Goal: Task Accomplishment & Management: Use online tool/utility

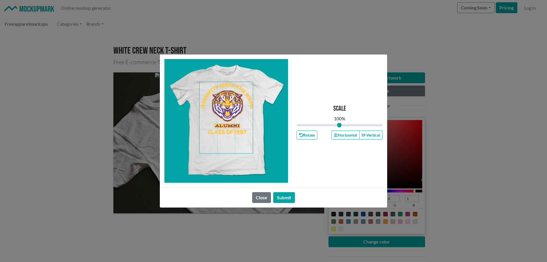
click at [228, 100] on span at bounding box center [226, 117] width 53 height 71
click at [341, 135] on button "Horizontal" at bounding box center [346, 135] width 28 height 9
drag, startPoint x: 282, startPoint y: 196, endPoint x: 312, endPoint y: 187, distance: 31.5
click at [282, 196] on button "Submit" at bounding box center [284, 197] width 22 height 11
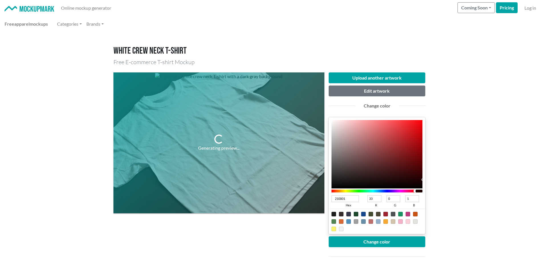
type input "1C0021"
type input "28"
type input "33"
click at [399, 191] on div at bounding box center [373, 191] width 83 height 3
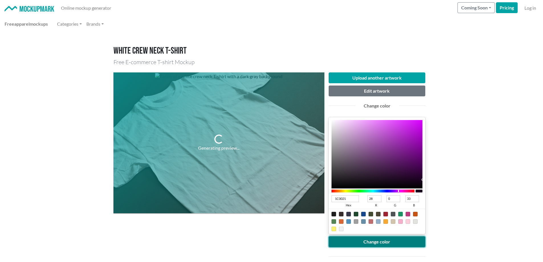
click at [396, 240] on button "Change color" at bounding box center [377, 241] width 97 height 11
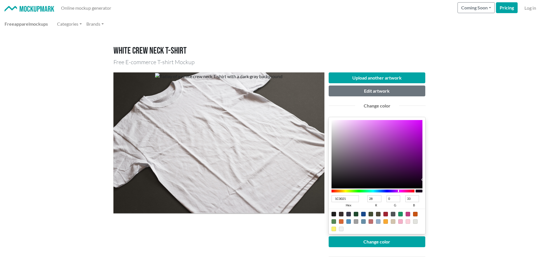
type input "2D0134"
type input "45"
type input "1"
type input "52"
click at [421, 174] on div at bounding box center [377, 154] width 91 height 68
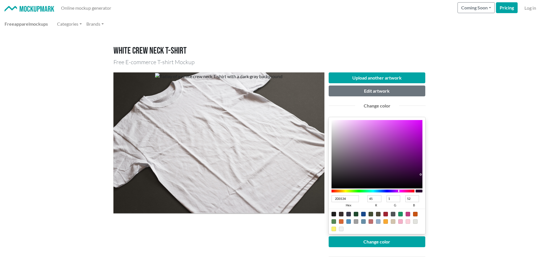
scroll to position [29, 0]
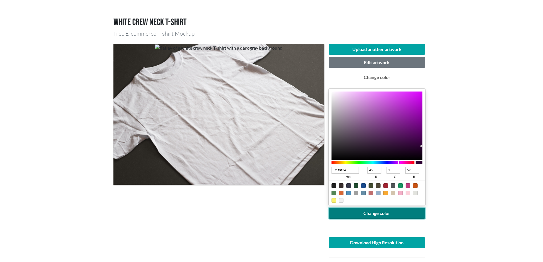
click at [381, 211] on button "Change color" at bounding box center [377, 213] width 97 height 11
type input "43024D"
type input "67"
type input "2"
type input "77"
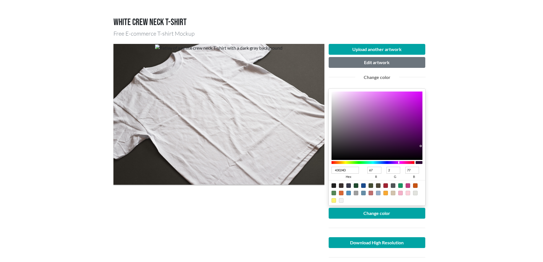
click at [420, 139] on div at bounding box center [377, 126] width 91 height 68
type input "4A0055"
type input "74"
type input "0"
type input "85"
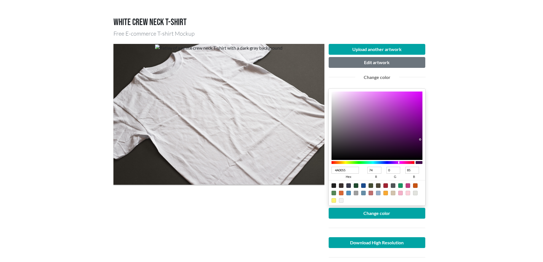
click at [422, 137] on div at bounding box center [377, 126] width 91 height 68
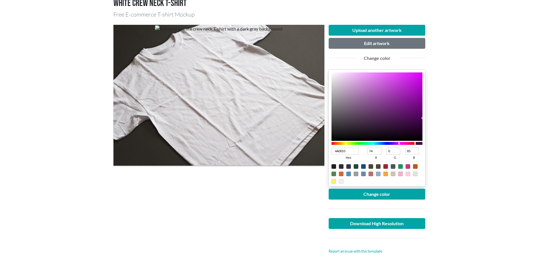
scroll to position [57, 0]
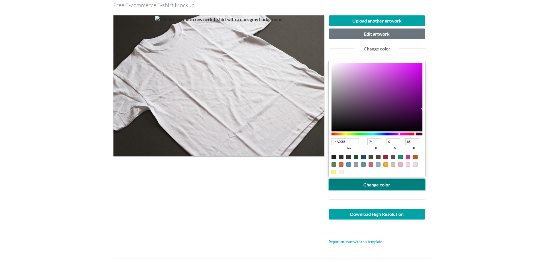
click at [379, 183] on button "Change color" at bounding box center [377, 184] width 97 height 11
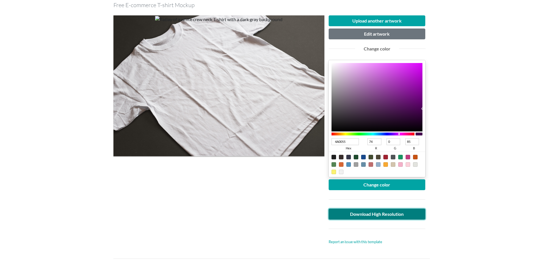
click at [365, 212] on link "Download High Resolution" at bounding box center [377, 214] width 97 height 11
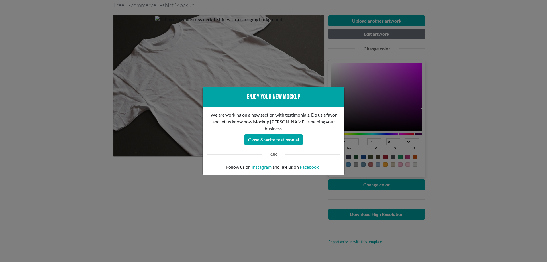
drag, startPoint x: 165, startPoint y: 192, endPoint x: 165, endPoint y: 189, distance: 2.9
click at [165, 192] on div "Enjoy your new mockup We are working on a new section with testimonials. Do us …" at bounding box center [273, 131] width 547 height 262
